Goal: Find contact information: Find contact information

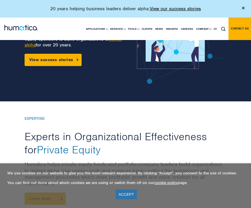
scroll to position [93, 0]
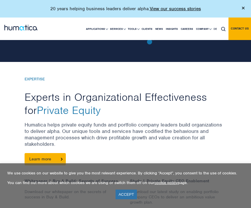
click at [80, 111] on span "Private Equity" at bounding box center [69, 109] width 64 height 13
click at [127, 196] on link "ACCEPT" at bounding box center [125, 195] width 21 height 10
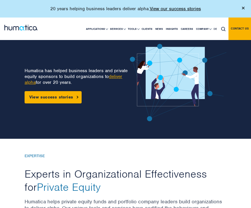
scroll to position [0, 0]
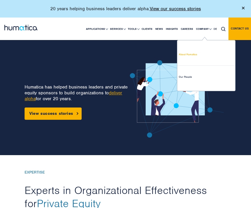
click at [191, 52] on link "About Humatica" at bounding box center [206, 54] width 58 height 22
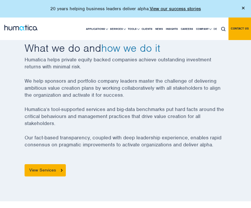
scroll to position [86, 0]
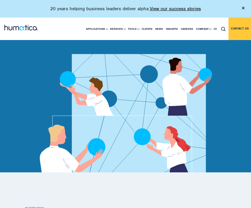
click at [237, 28] on link "Contact us" at bounding box center [239, 29] width 22 height 22
